Goal: Information Seeking & Learning: Learn about a topic

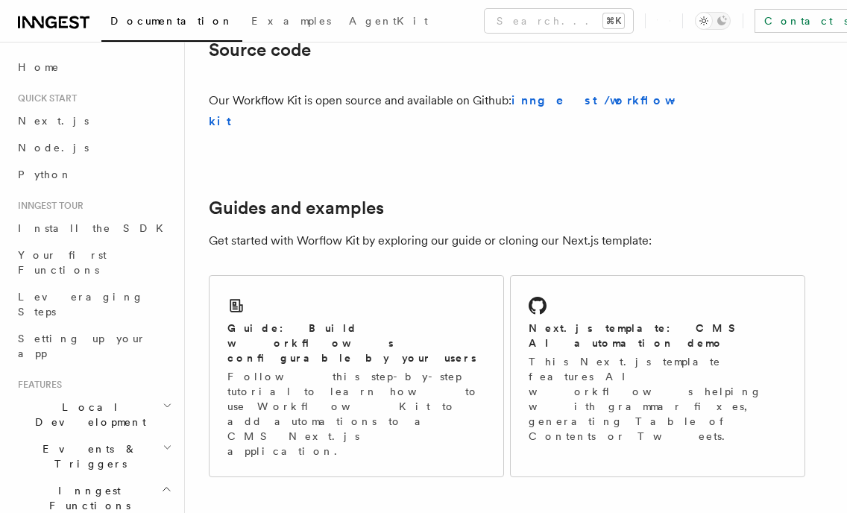
scroll to position [1027, 0]
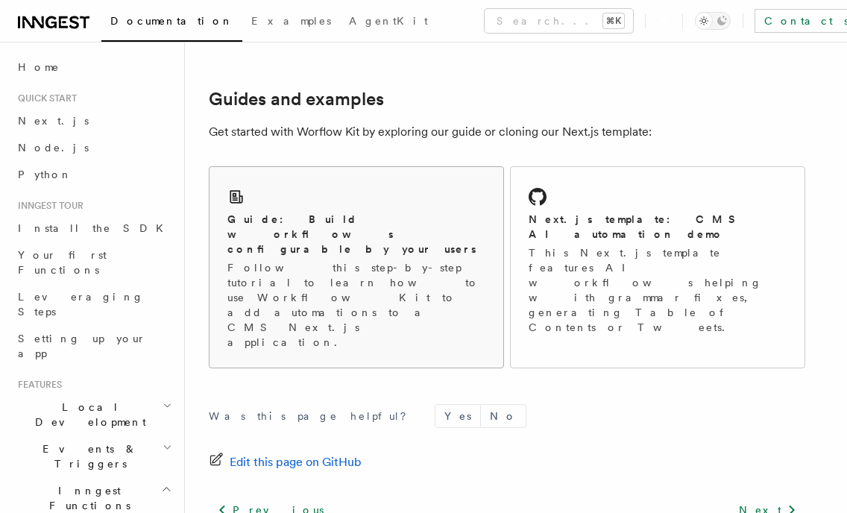
click at [390, 260] on p "Follow this step-by-step tutorial to learn how to use Workflow Kit to add autom…" at bounding box center [356, 304] width 258 height 89
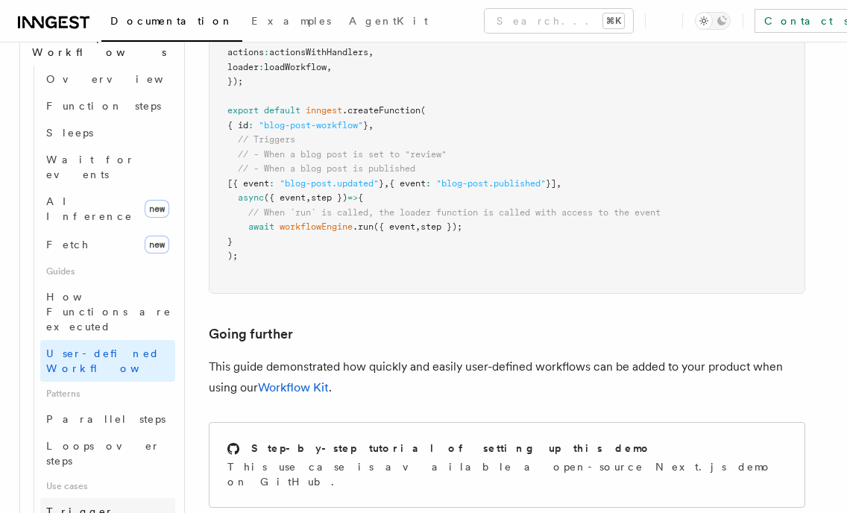
scroll to position [523, 0]
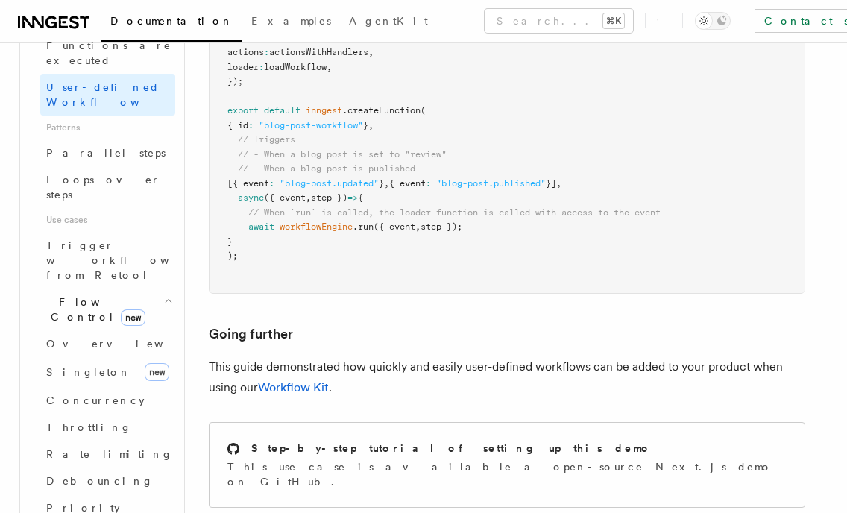
scroll to position [790, 0]
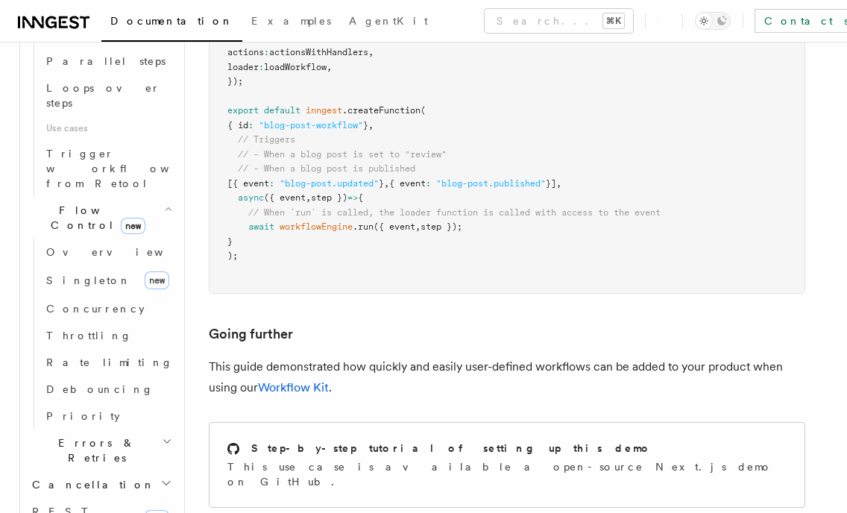
scroll to position [882, 0]
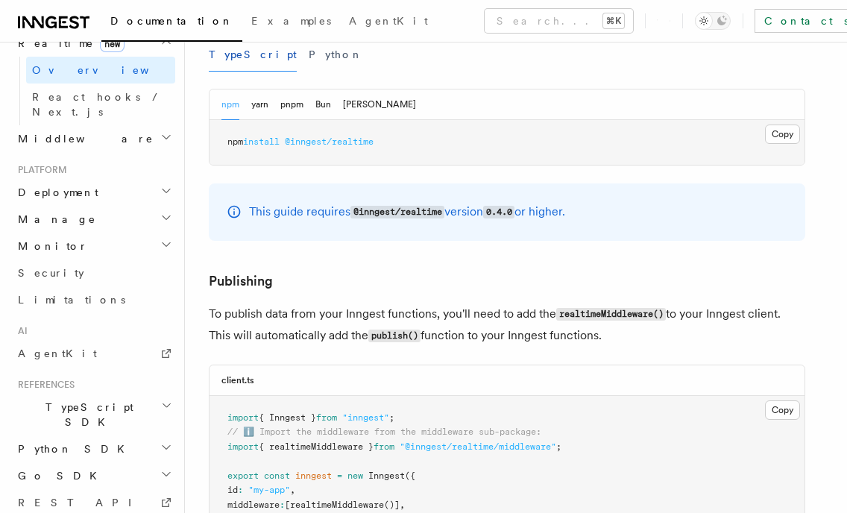
scroll to position [873, 0]
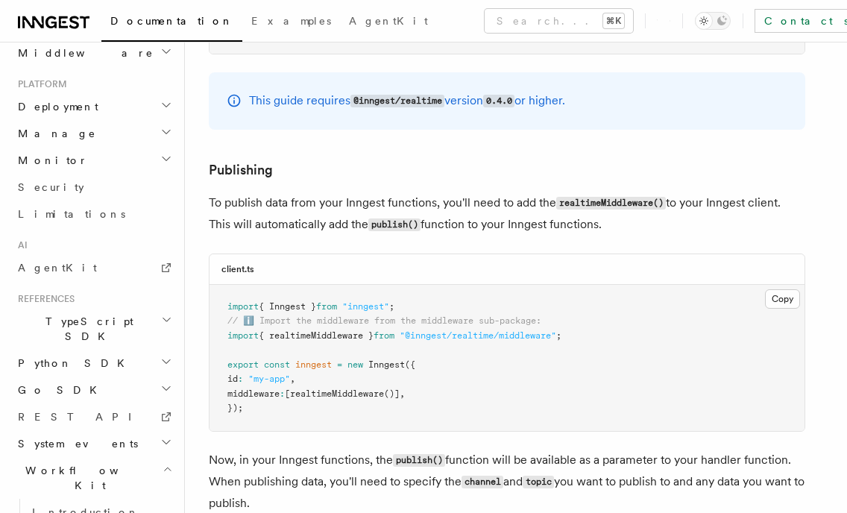
scroll to position [898, 0]
